Goal: Task Accomplishment & Management: Manage account settings

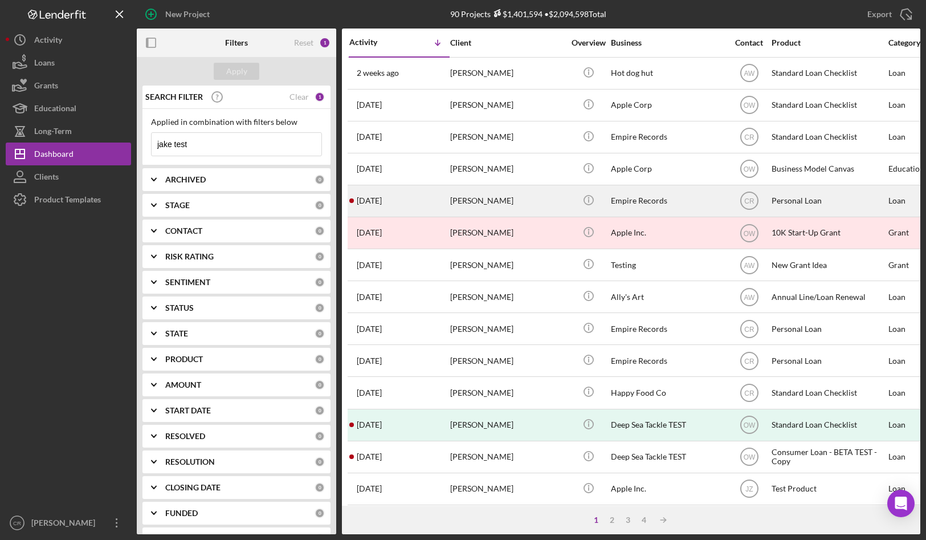
click at [492, 201] on div "[PERSON_NAME]" at bounding box center [507, 201] width 114 height 30
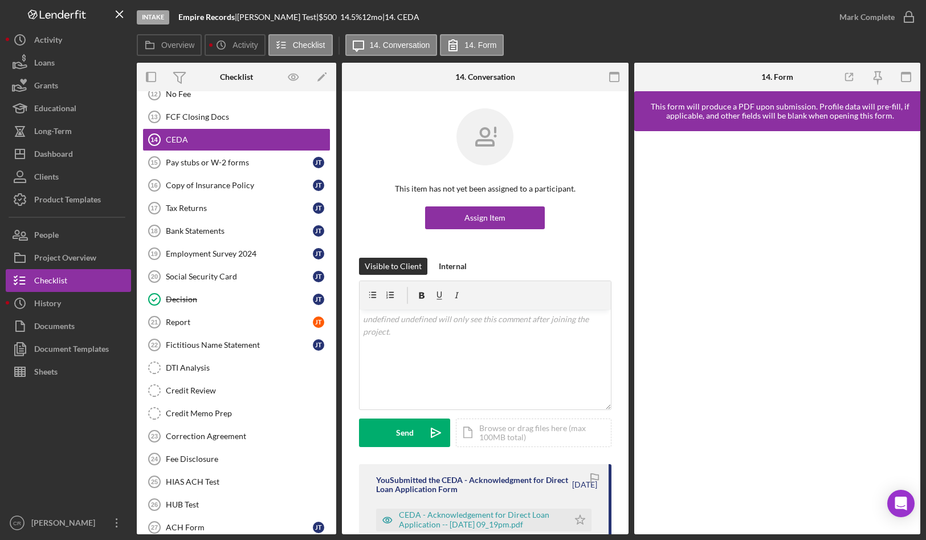
scroll to position [383, 0]
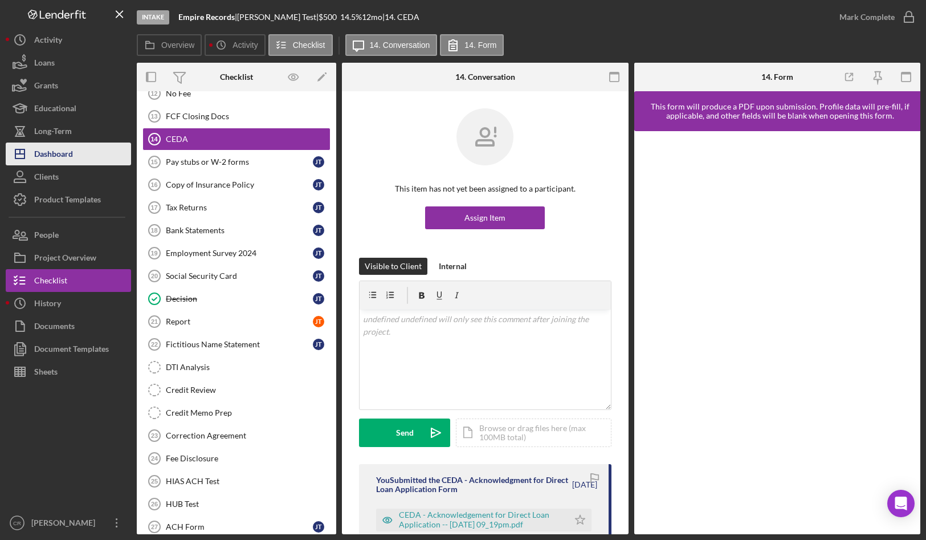
click at [72, 157] on div "Dashboard" at bounding box center [53, 156] width 39 height 26
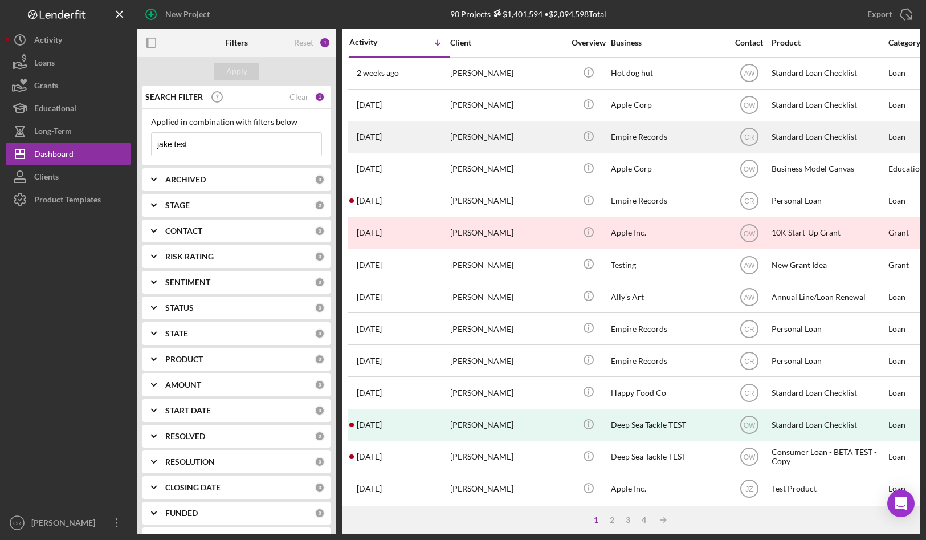
click at [482, 137] on div "[PERSON_NAME]" at bounding box center [507, 137] width 114 height 30
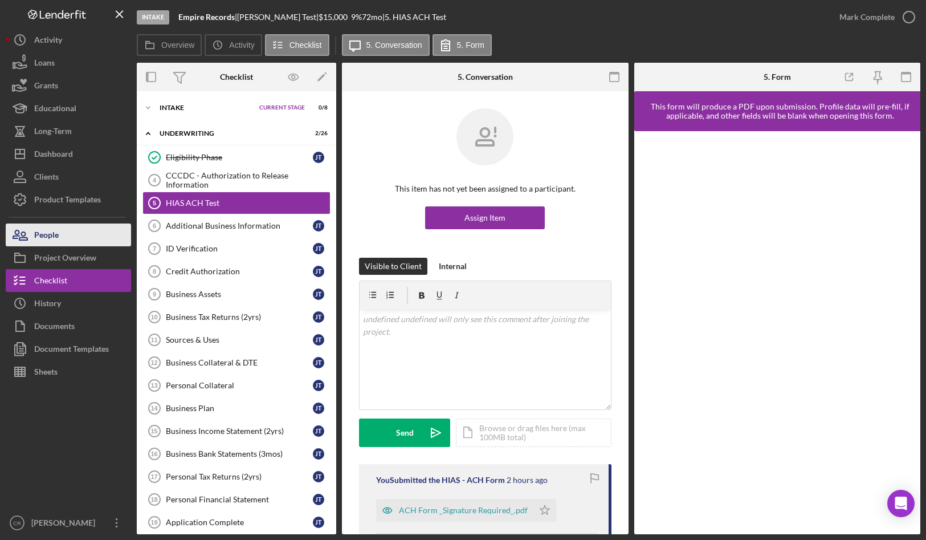
click at [88, 224] on button "People" at bounding box center [68, 234] width 125 height 23
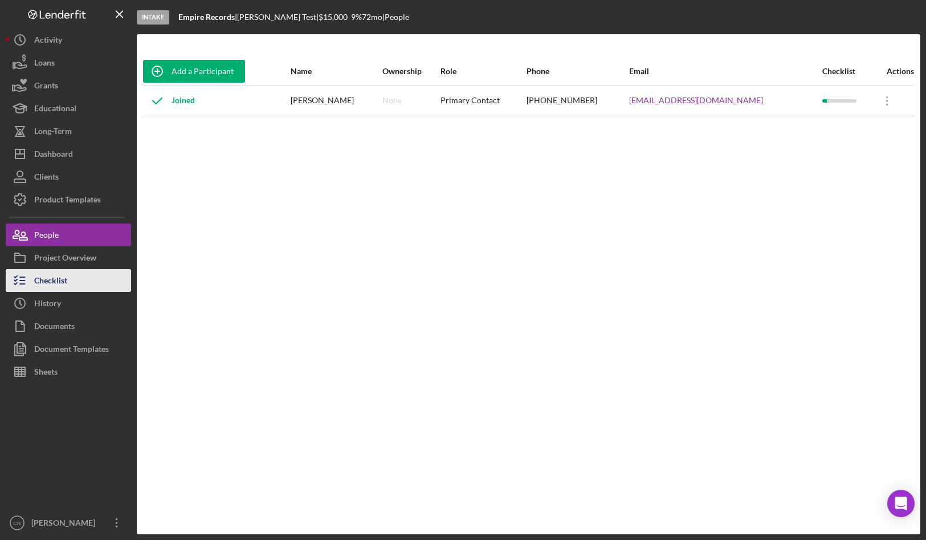
click at [66, 284] on div "Checklist" at bounding box center [50, 282] width 33 height 26
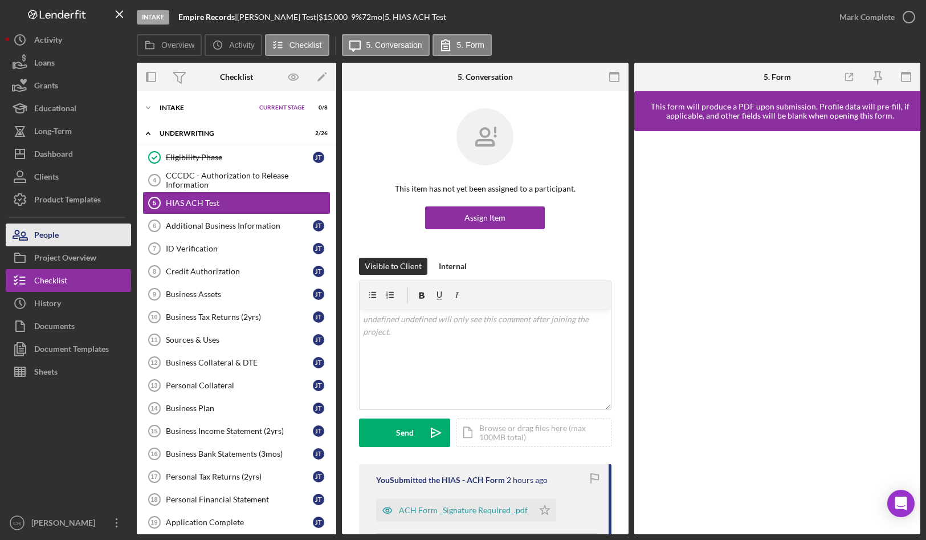
click at [82, 237] on button "People" at bounding box center [68, 234] width 125 height 23
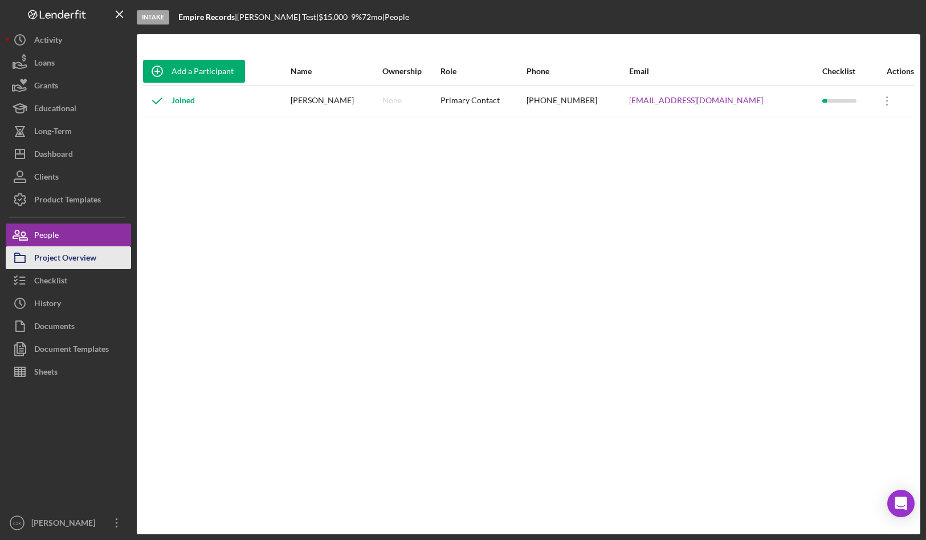
click at [65, 259] on div "Project Overview" at bounding box center [65, 259] width 62 height 26
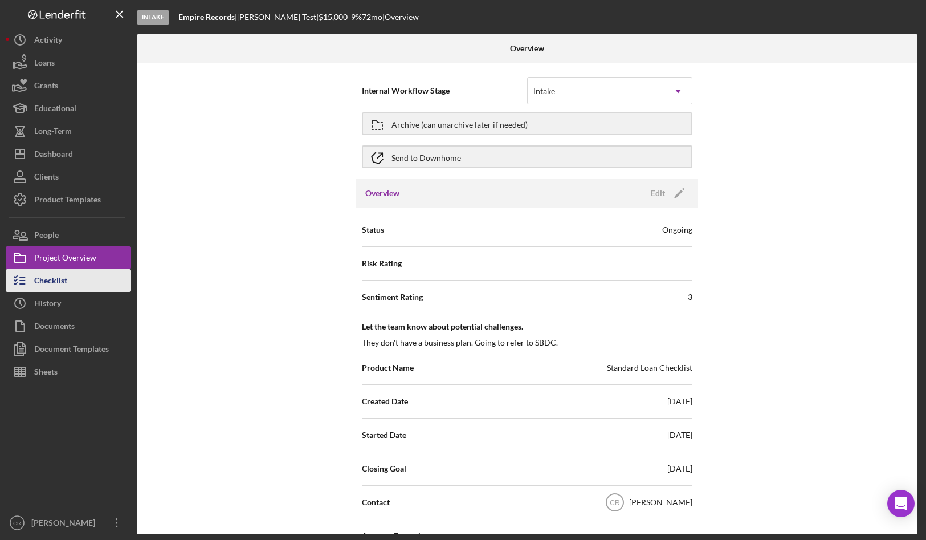
click at [59, 283] on div "Checklist" at bounding box center [50, 282] width 33 height 26
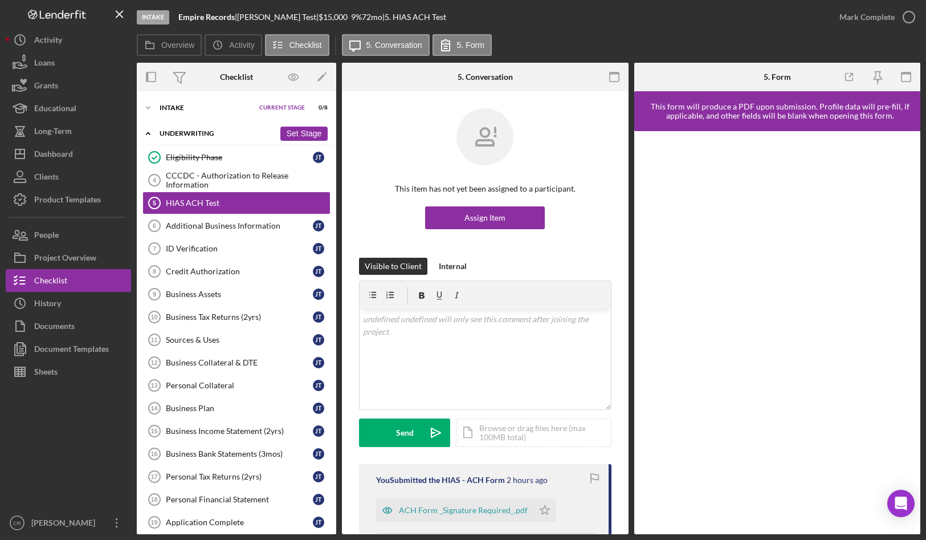
click at [147, 133] on polyline at bounding box center [148, 133] width 3 height 2
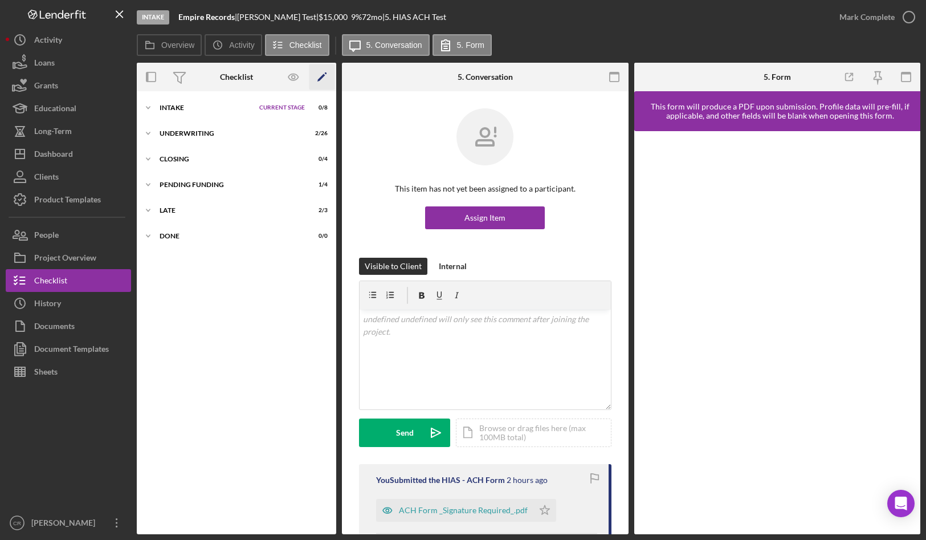
click at [323, 78] on icon "Icon/Edit" at bounding box center [323, 77] width 26 height 26
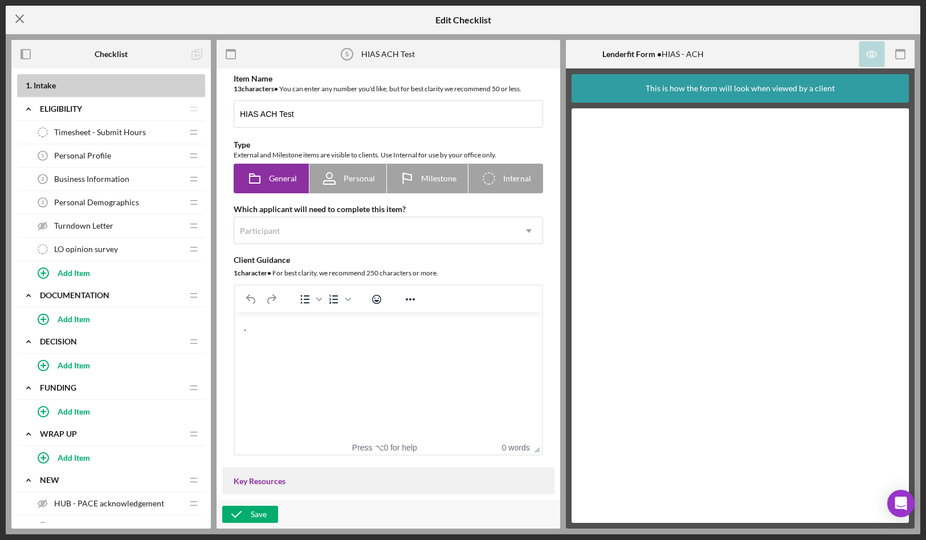
click at [17, 18] on icon "Icon/Menu Close" at bounding box center [20, 19] width 29 height 29
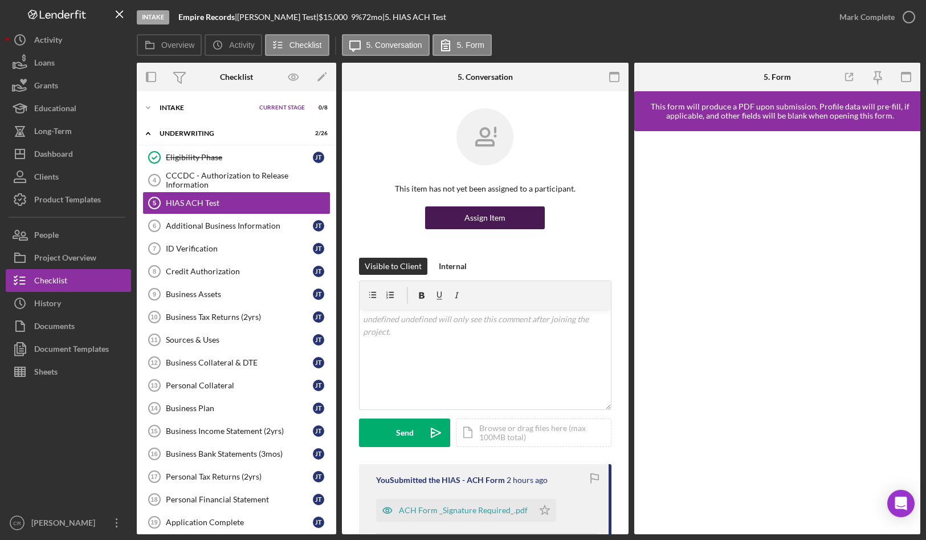
click at [510, 218] on button "Assign Item" at bounding box center [485, 217] width 120 height 23
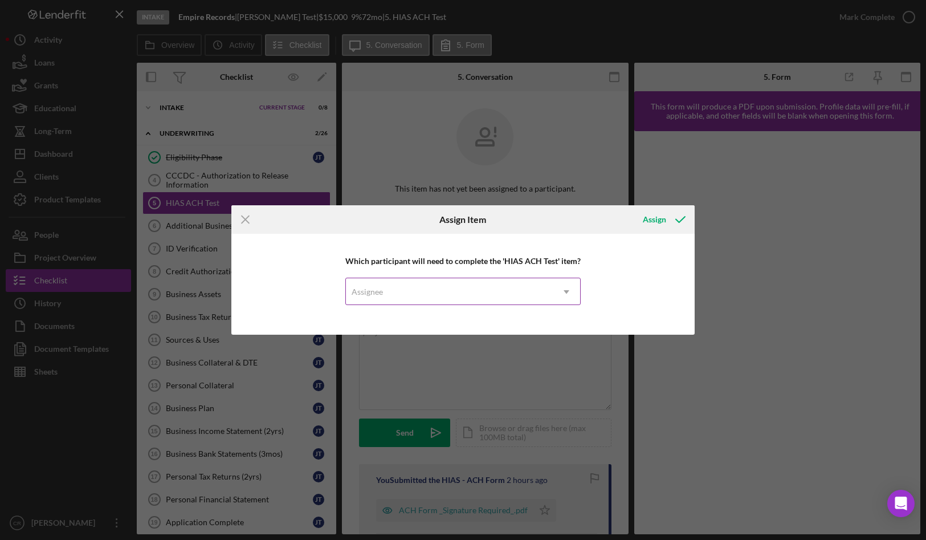
click at [412, 284] on div "Assignee" at bounding box center [449, 292] width 207 height 26
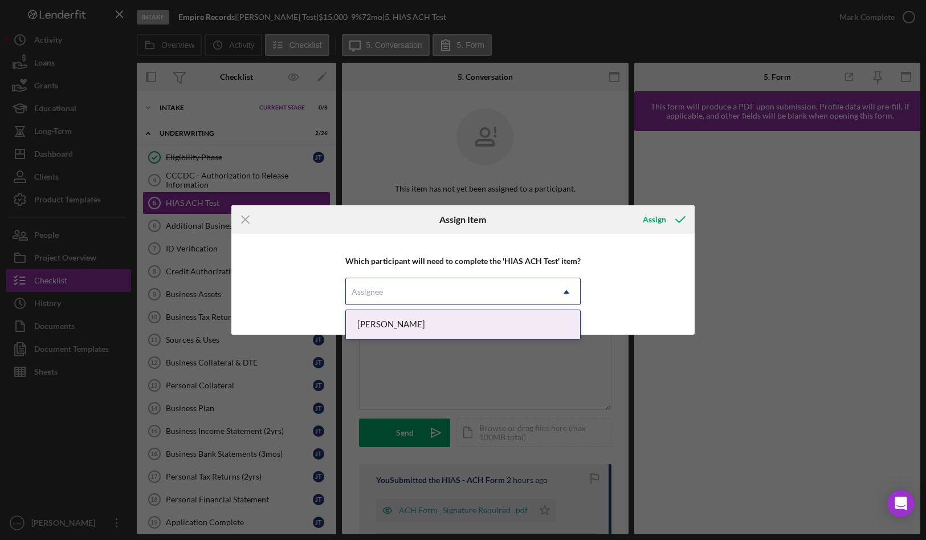
click at [410, 324] on div "[PERSON_NAME]" at bounding box center [463, 324] width 234 height 29
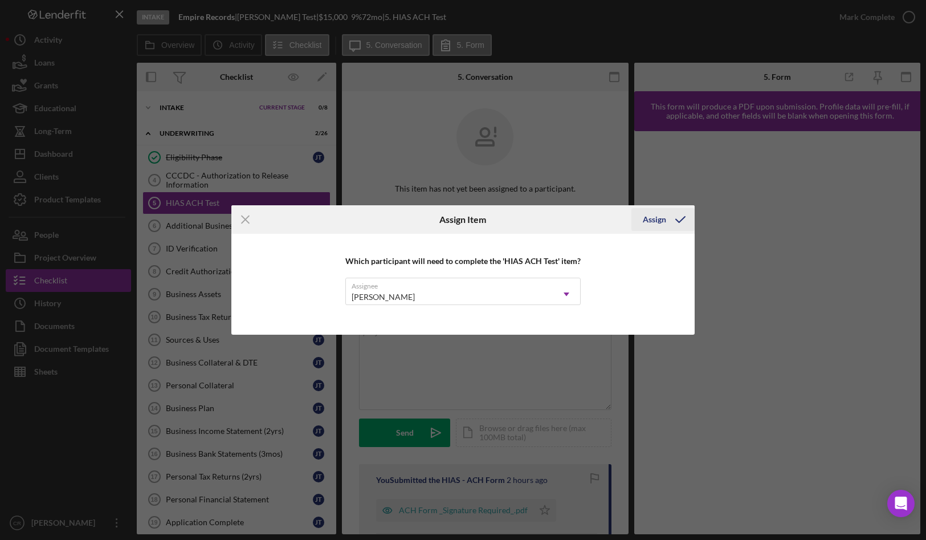
click at [652, 219] on div "Assign" at bounding box center [654, 219] width 23 height 23
